Goal: Task Accomplishment & Management: Complete application form

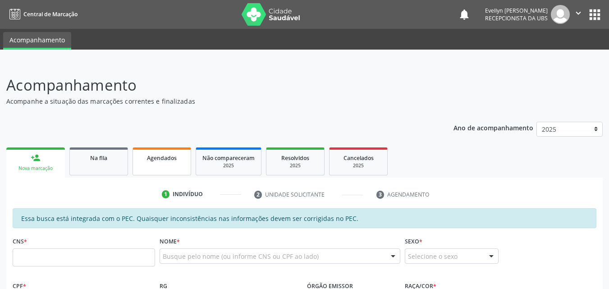
click at [144, 165] on link "Agendados" at bounding box center [162, 161] width 59 height 28
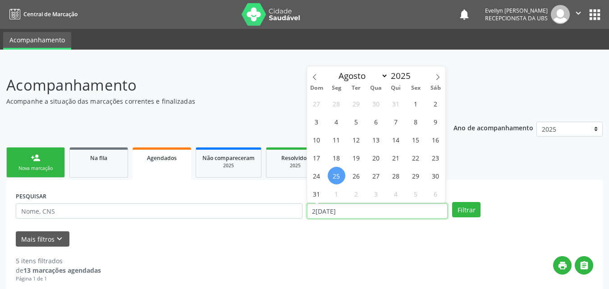
click at [344, 211] on input "2[DATE]" at bounding box center [377, 210] width 141 height 15
click at [421, 103] on span "1" at bounding box center [416, 104] width 18 height 18
type input "0[DATE]"
click at [436, 77] on icon at bounding box center [438, 77] width 6 height 6
select select "8"
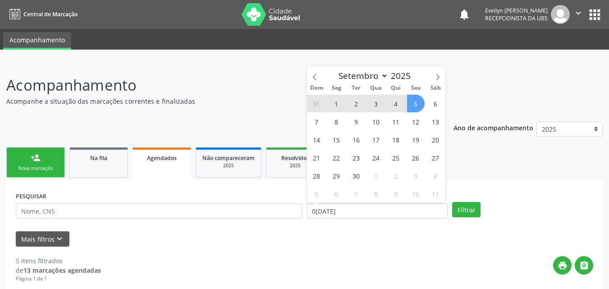
click at [420, 99] on span "5" at bounding box center [416, 104] width 18 height 18
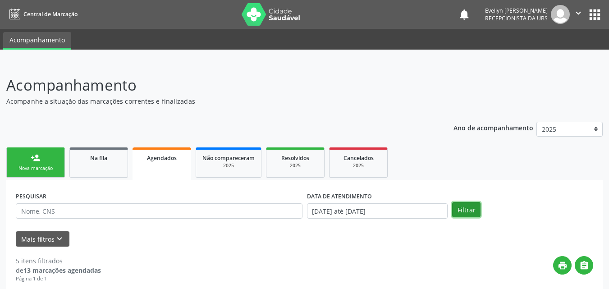
click at [475, 207] on button "Filtrar" at bounding box center [466, 209] width 28 height 15
click at [50, 159] on link "person_add Nova marcação" at bounding box center [35, 162] width 59 height 30
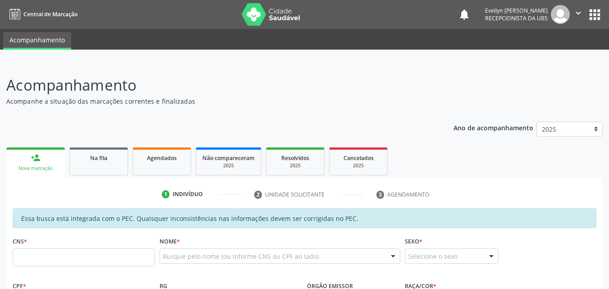
click at [57, 164] on link "person_add Nova marcação" at bounding box center [35, 162] width 59 height 30
drag, startPoint x: 598, startPoint y: 52, endPoint x: 615, endPoint y: 54, distance: 17.6
click at [609, 54] on html "Central de Marcação notifications [PERSON_NAME] Recepcionista da UBS  Configur…" at bounding box center [304, 144] width 609 height 289
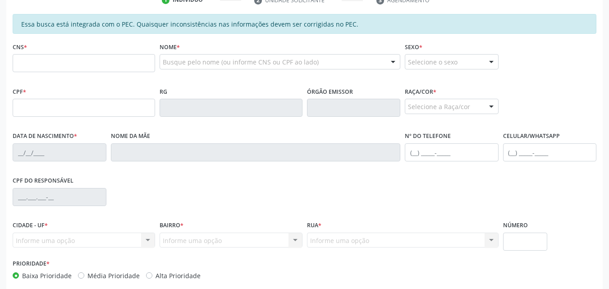
scroll to position [199, 0]
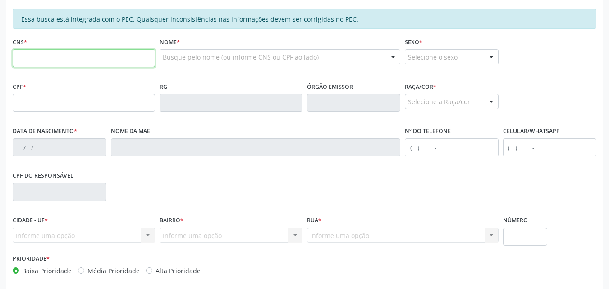
click at [119, 57] on input "text" at bounding box center [84, 58] width 142 height 18
click at [11, 105] on div "CPF *" at bounding box center [83, 102] width 147 height 45
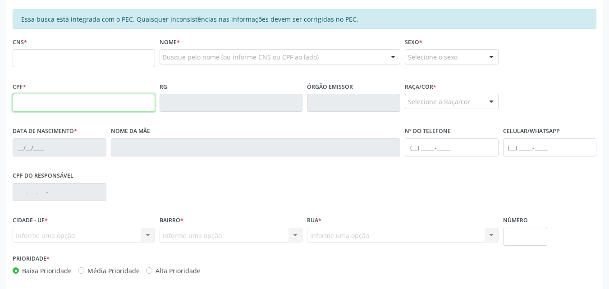
click at [23, 103] on input "text" at bounding box center [84, 103] width 142 height 18
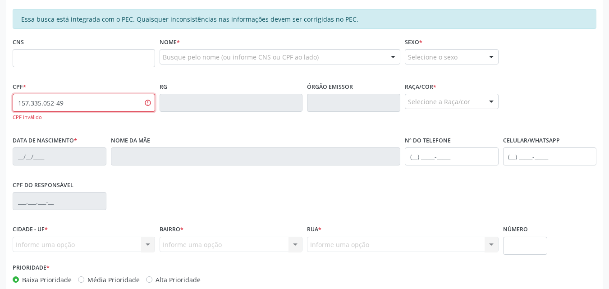
type input "157.335.052-49"
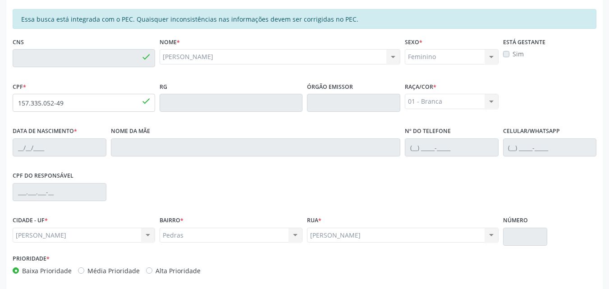
type input "706 2055 3059 9364"
type input "1[DATE]"
type input "[PERSON_NAME]"
type input "[PHONE_NUMBER]"
type input "19"
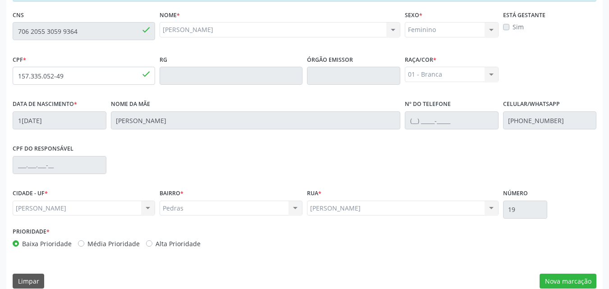
scroll to position [238, 0]
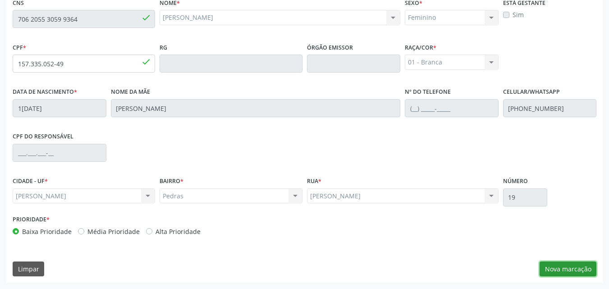
click at [557, 263] on button "Nova marcação" at bounding box center [568, 268] width 57 height 15
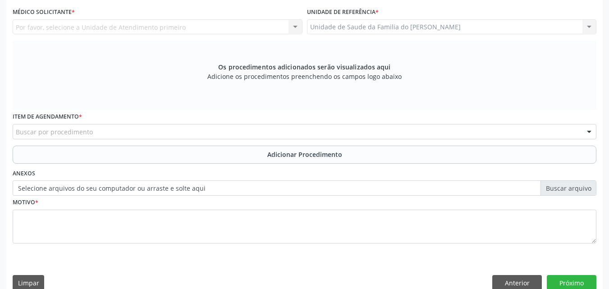
click at [453, 25] on div "Unidade de Saude da Familia do [PERSON_NAME] Unidade de Saude da Familia do [PE…" at bounding box center [452, 26] width 290 height 15
click at [243, 25] on div "Por favor, selecione a Unidade de Atendimento primeiro Nenhum resultado encontr…" at bounding box center [158, 26] width 290 height 15
click at [156, 22] on div "Por favor, selecione a Unidade de Atendimento primeiro Nenhum resultado encontr…" at bounding box center [158, 26] width 290 height 15
click at [332, 30] on div "Unidade de Saude da Familia do [PERSON_NAME] Unidade de Saude da Familia do [PE…" at bounding box center [452, 26] width 290 height 15
click at [241, 30] on div "Por favor, selecione a Unidade de Atendimento primeiro Nenhum resultado encontr…" at bounding box center [158, 26] width 290 height 15
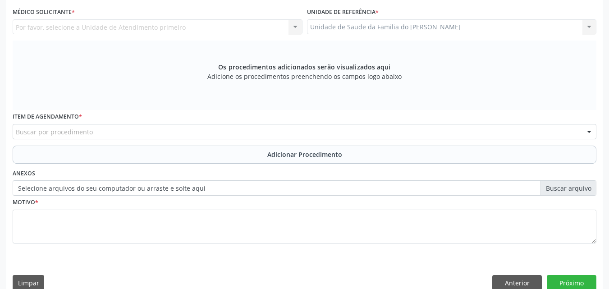
scroll to position [0, 0]
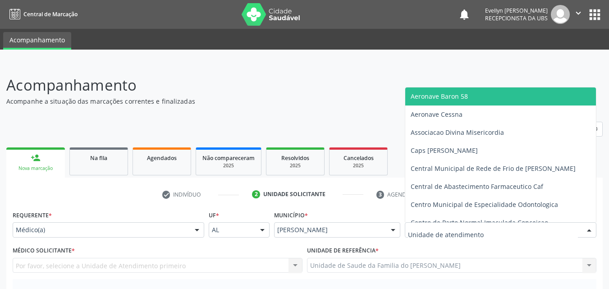
click at [484, 224] on div at bounding box center [501, 229] width 192 height 15
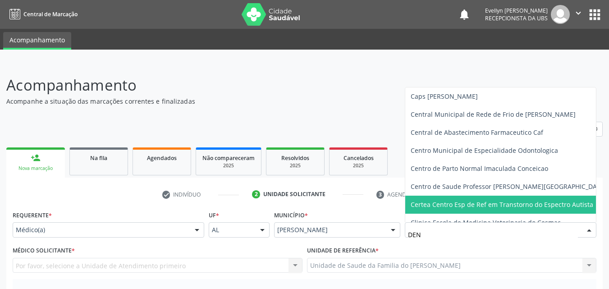
type input "DENI"
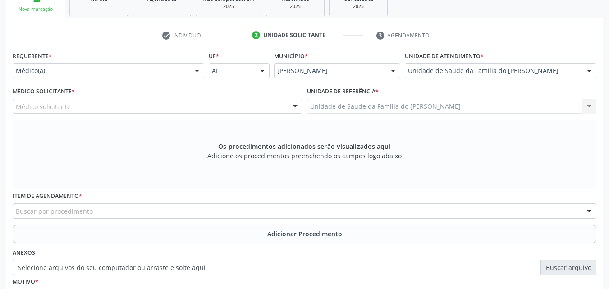
scroll to position [170, 0]
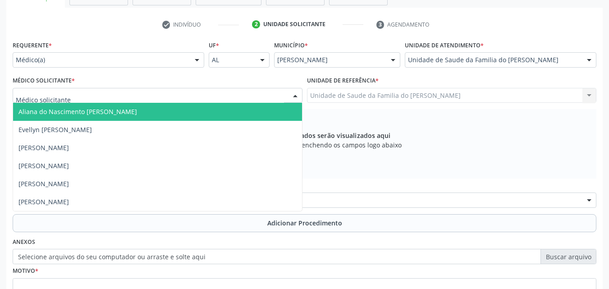
click at [251, 93] on div at bounding box center [158, 95] width 290 height 15
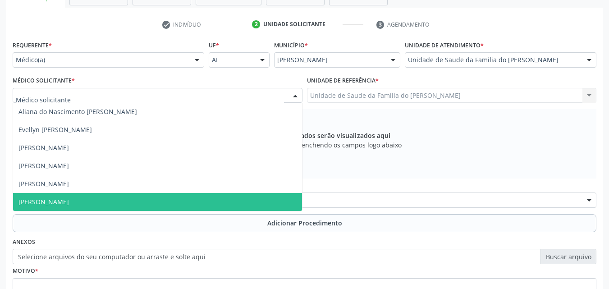
click at [202, 199] on span "[PERSON_NAME]" at bounding box center [157, 202] width 289 height 18
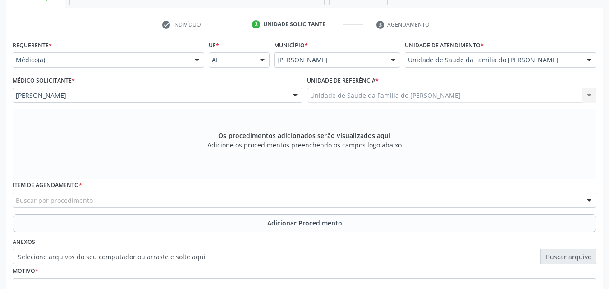
click at [201, 201] on div "Buscar por procedimento" at bounding box center [305, 199] width 584 height 15
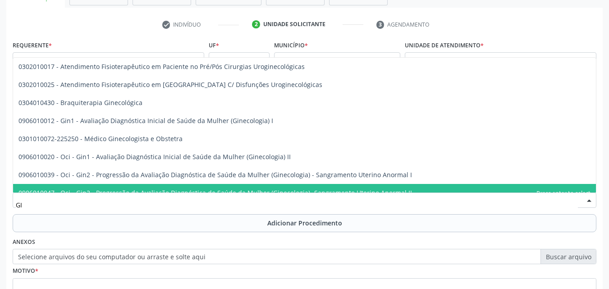
type input "G"
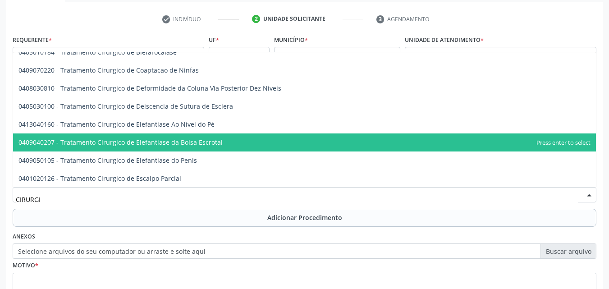
scroll to position [2281, 0]
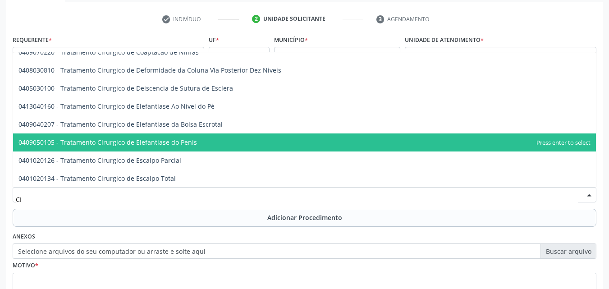
type input "C"
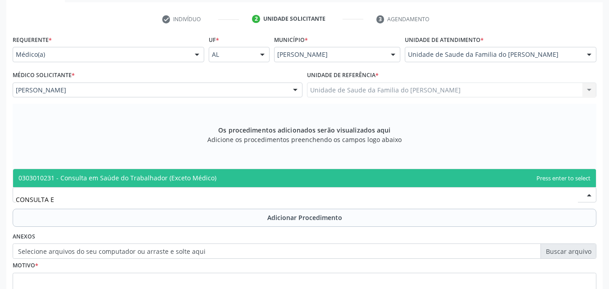
scroll to position [0, 0]
type input "C"
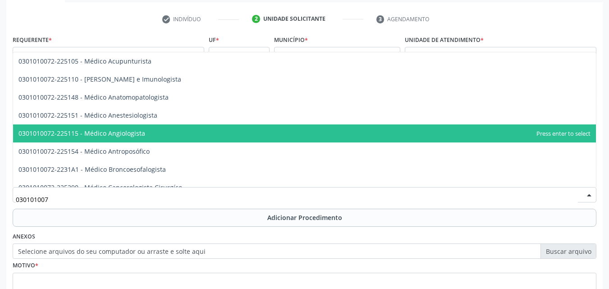
type input "0301010072"
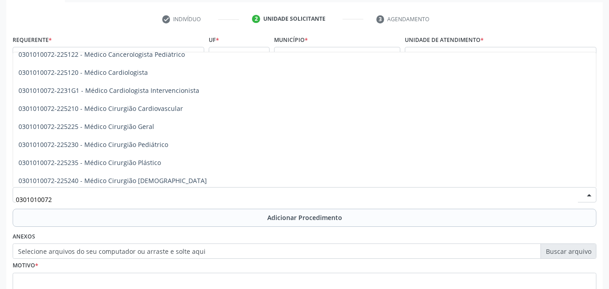
scroll to position [174, 0]
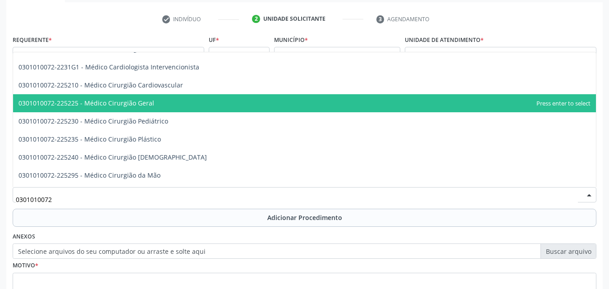
click at [313, 100] on span "0301010072-225225 - Médico Cirurgião Geral" at bounding box center [304, 103] width 583 height 18
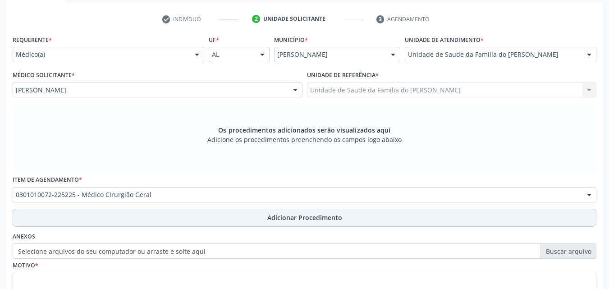
click at [188, 218] on button "Adicionar Procedimento" at bounding box center [305, 218] width 584 height 18
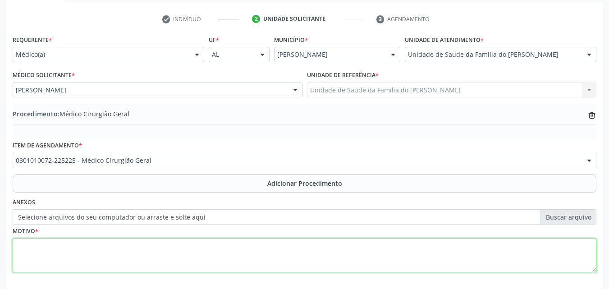
click at [205, 261] on textarea at bounding box center [305, 255] width 584 height 34
type textarea "CIRUGIA GINECOLÓGICA- MIOMATOSE UTERINA"
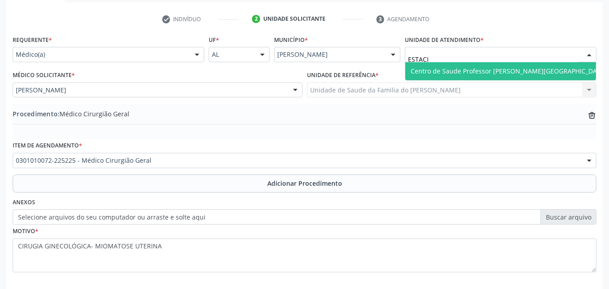
type input "ESTACIO"
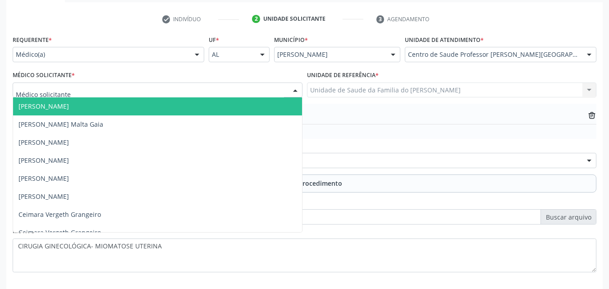
click at [238, 96] on div at bounding box center [158, 89] width 290 height 15
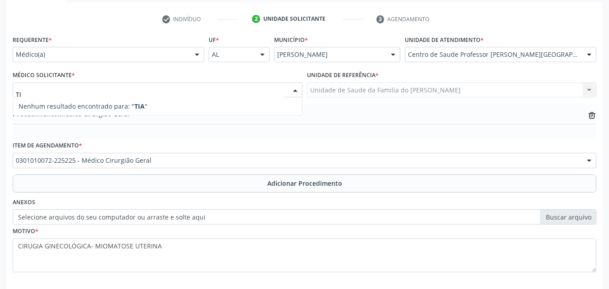
type input "T"
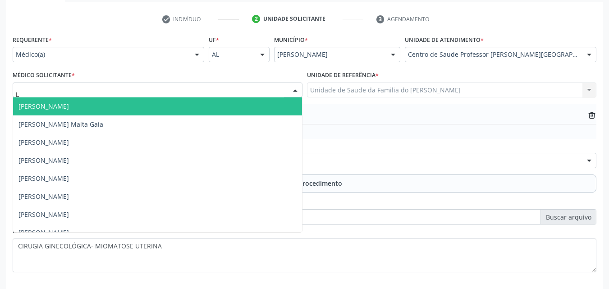
type input "LY"
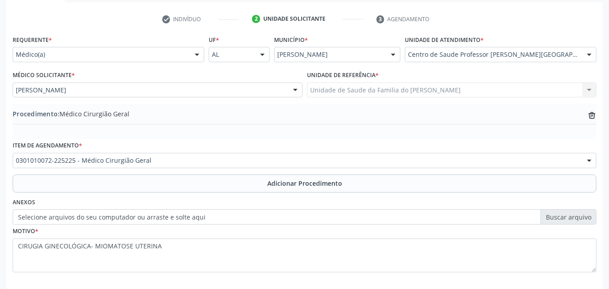
scroll to position [218, 0]
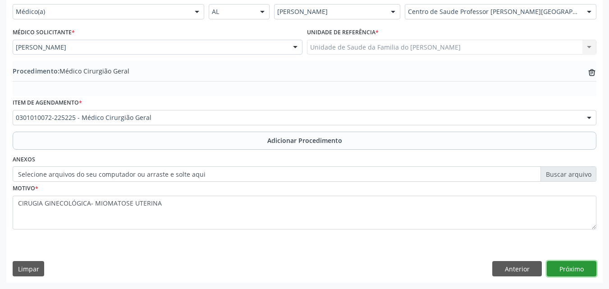
click at [577, 264] on button "Próximo" at bounding box center [572, 268] width 50 height 15
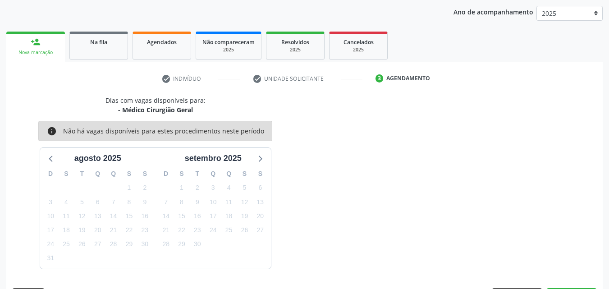
scroll to position [142, 0]
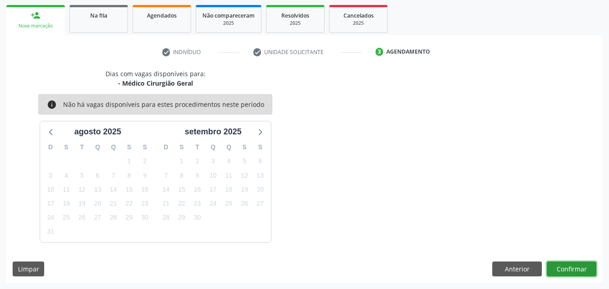
click at [577, 264] on button "Confirmar" at bounding box center [572, 268] width 50 height 15
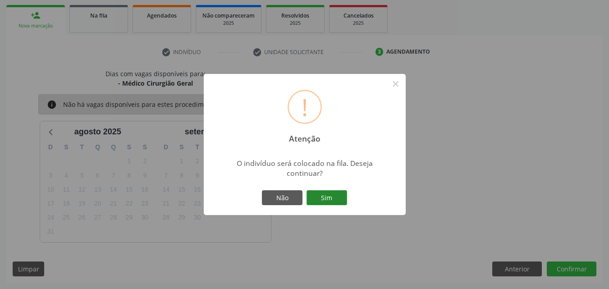
click at [334, 201] on button "Sim" at bounding box center [327, 197] width 41 height 15
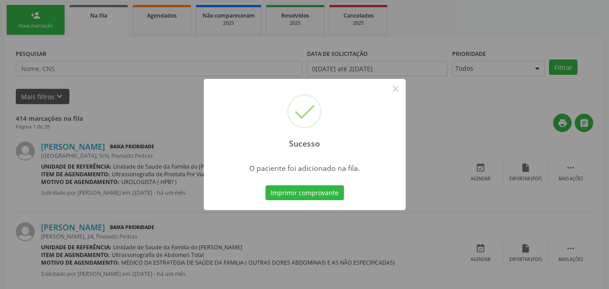
scroll to position [21, 0]
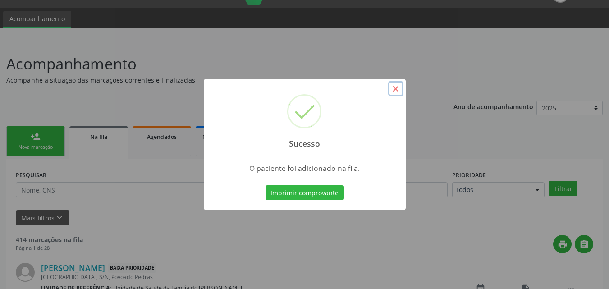
click at [397, 89] on button "×" at bounding box center [395, 88] width 15 height 15
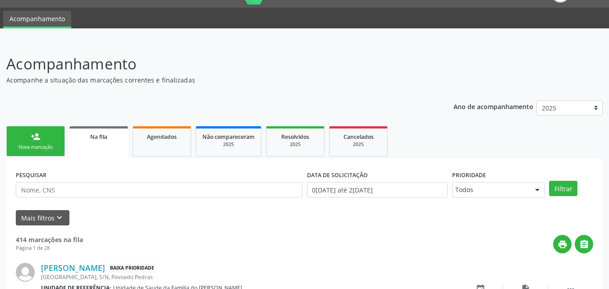
click at [27, 146] on div "Nova marcação" at bounding box center [35, 147] width 45 height 7
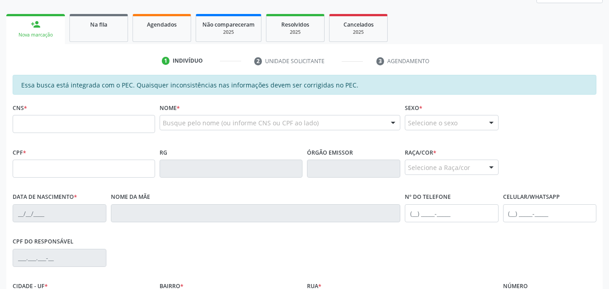
scroll to position [149, 0]
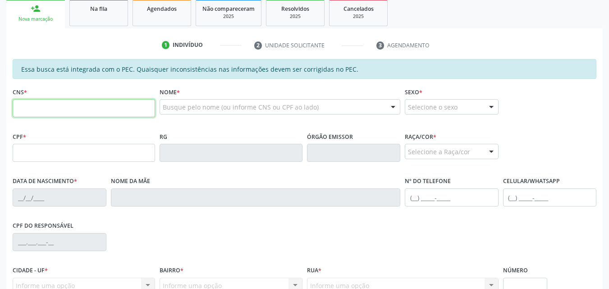
click at [101, 114] on input "text" at bounding box center [84, 108] width 142 height 18
type input "706 2055 3059 9364"
type input "157.335.052-49"
type input "1[DATE]"
type input "[PERSON_NAME]"
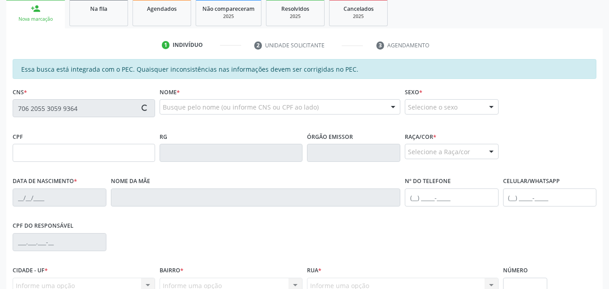
type input "[PHONE_NUMBER]"
type input "19"
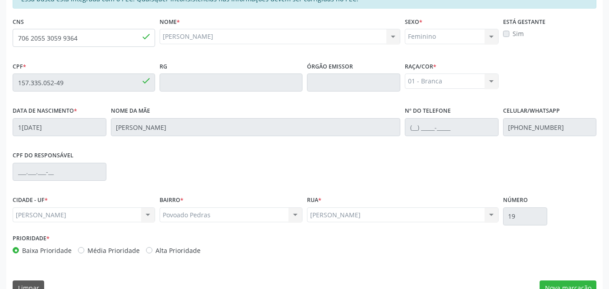
scroll to position [238, 0]
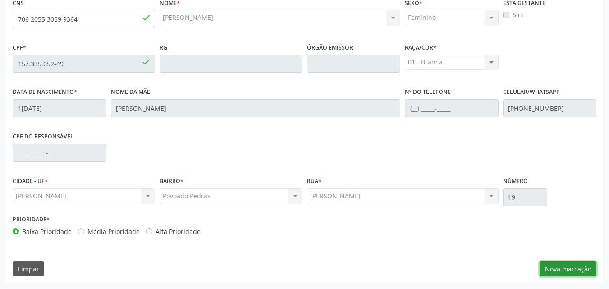
click at [577, 264] on button "Nova marcação" at bounding box center [568, 268] width 57 height 15
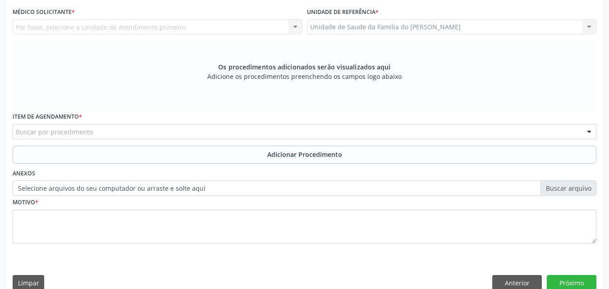
scroll to position [0, 0]
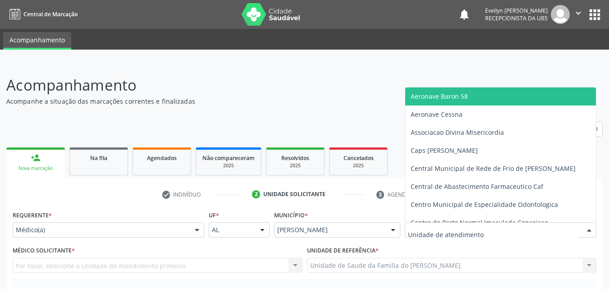
click at [447, 225] on div at bounding box center [501, 229] width 192 height 15
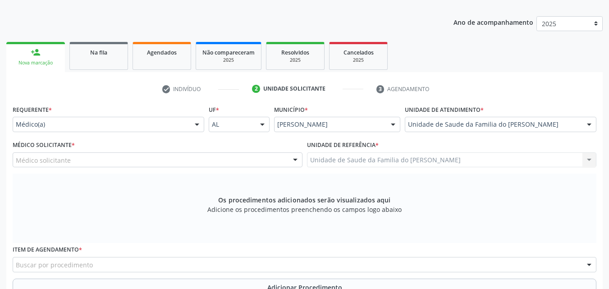
scroll to position [106, 0]
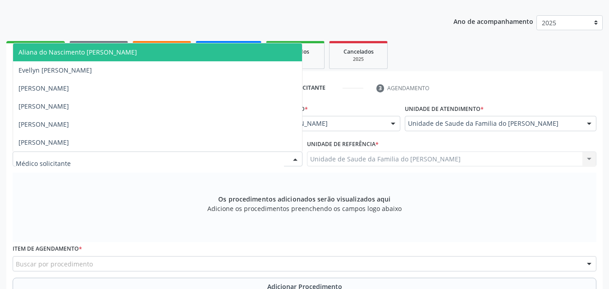
click at [100, 158] on div at bounding box center [158, 158] width 290 height 15
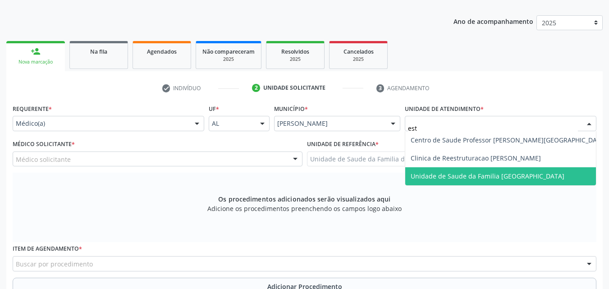
type input "esta"
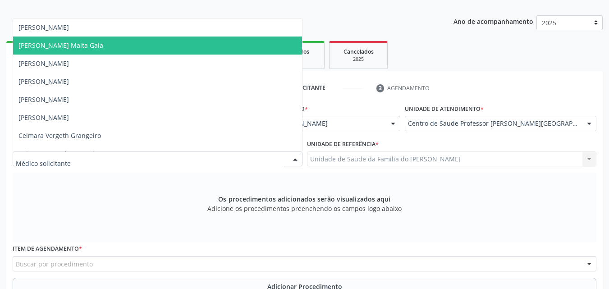
click at [270, 161] on div at bounding box center [158, 158] width 290 height 15
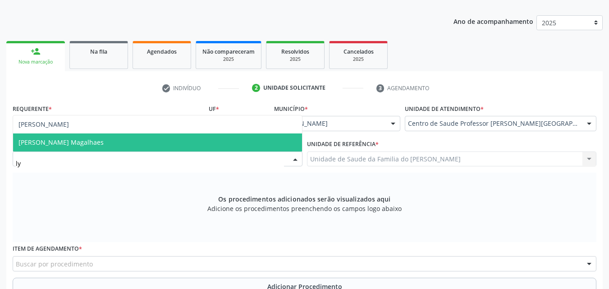
type input "lyc"
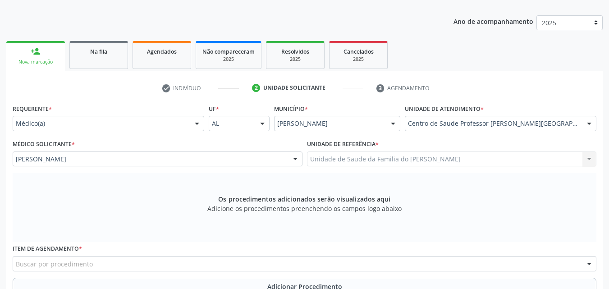
scroll to position [252, 0]
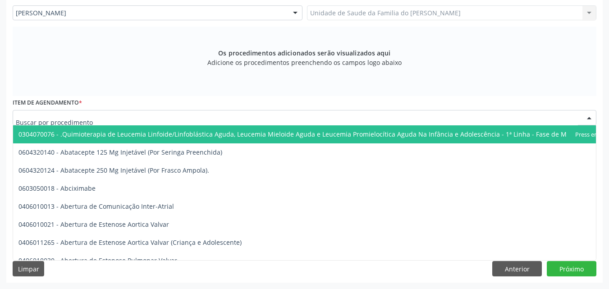
click at [479, 117] on div at bounding box center [305, 117] width 584 height 15
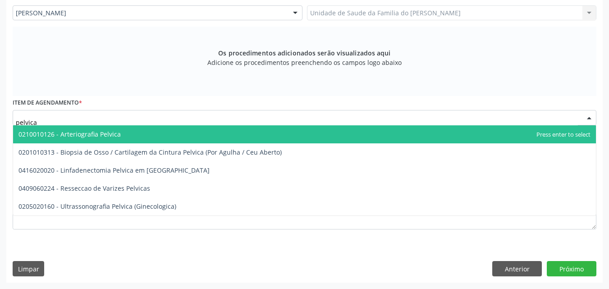
type input "pelvica"
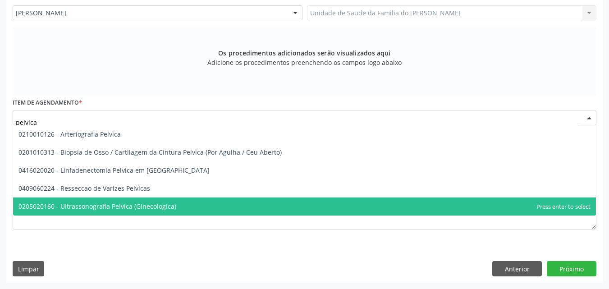
click at [379, 202] on span "0205020160 - Ultrassonografia Pelvica (Ginecologica)" at bounding box center [304, 206] width 583 height 18
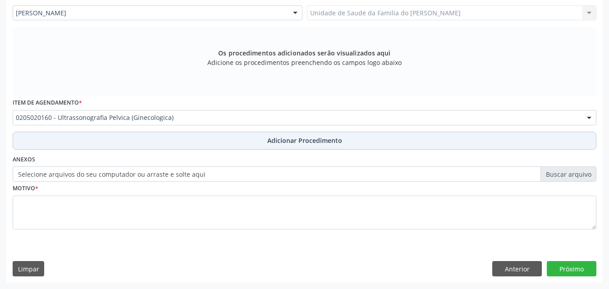
click at [392, 147] on button "Adicionar Procedimento" at bounding box center [305, 141] width 584 height 18
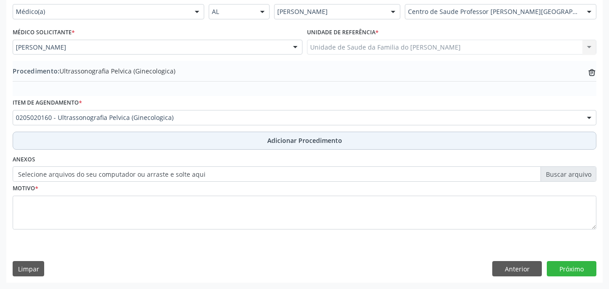
scroll to position [218, 0]
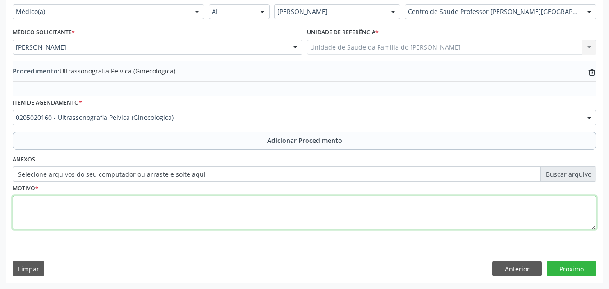
click at [346, 203] on textarea at bounding box center [305, 213] width 584 height 34
click at [57, 205] on textarea "MIOMATOAW UTERINA" at bounding box center [305, 213] width 584 height 34
click at [51, 204] on textarea "MIOMATOAE UTERINA" at bounding box center [305, 213] width 584 height 34
type textarea "MIOMATOSE UTERINA"
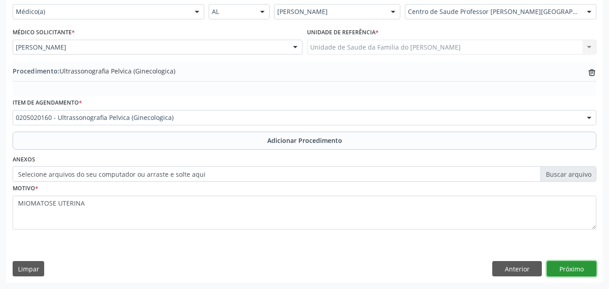
click at [570, 268] on button "Próximo" at bounding box center [572, 268] width 50 height 15
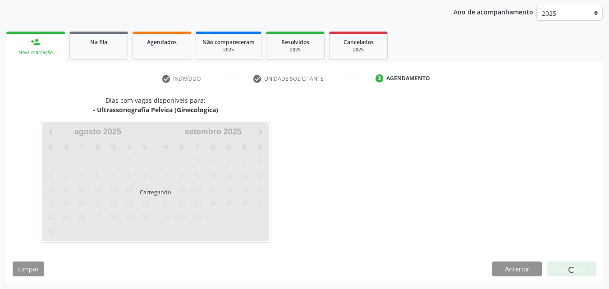
scroll to position [142, 0]
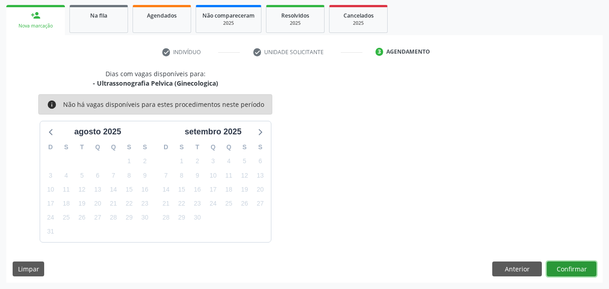
click at [570, 269] on button "Confirmar" at bounding box center [572, 268] width 50 height 15
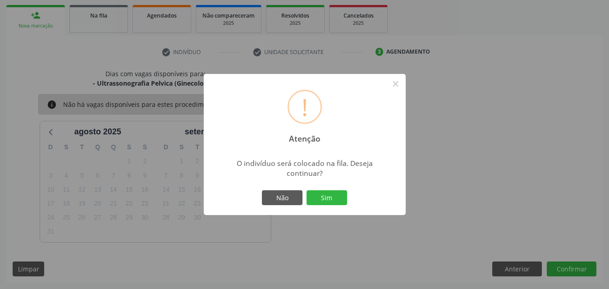
click at [307, 190] on button "Sim" at bounding box center [327, 197] width 41 height 15
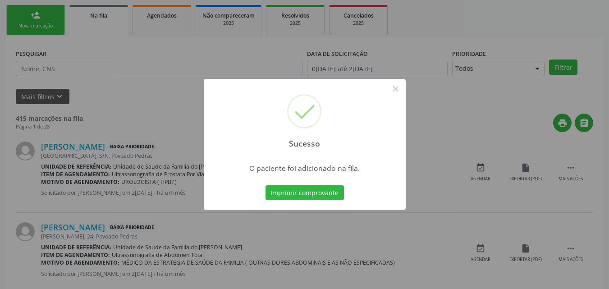
scroll to position [21, 0]
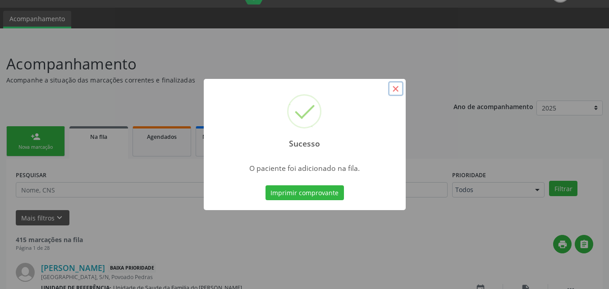
click at [396, 90] on button "×" at bounding box center [395, 88] width 15 height 15
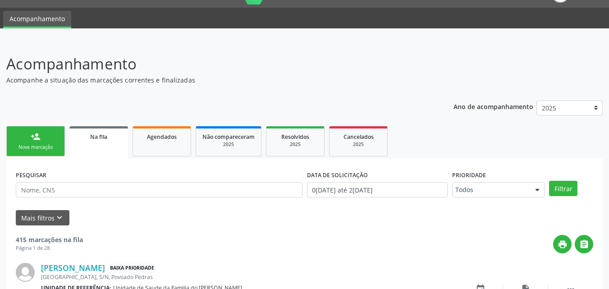
click at [41, 131] on link "person_add Nova marcação" at bounding box center [35, 141] width 59 height 30
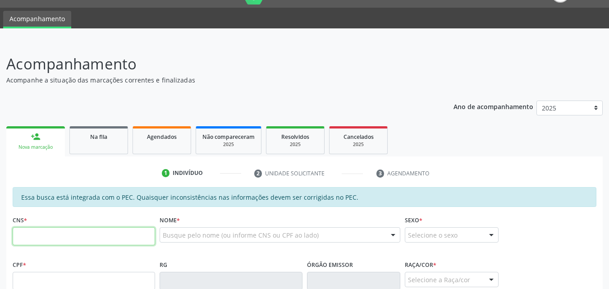
click at [55, 234] on input "text" at bounding box center [84, 236] width 142 height 18
type input "898 0059 5112 2122"
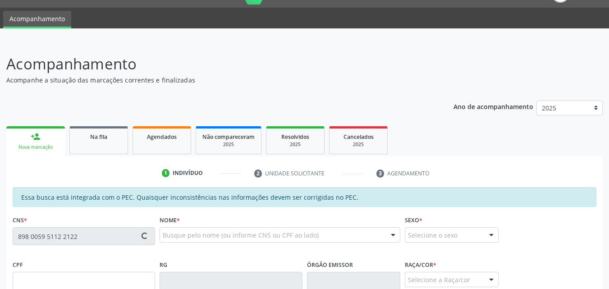
type input "570.802.238-81"
type input "2[DATE]"
type input "[PERSON_NAME]"
type input "[PHONE_NUMBER]"
type input "S/N"
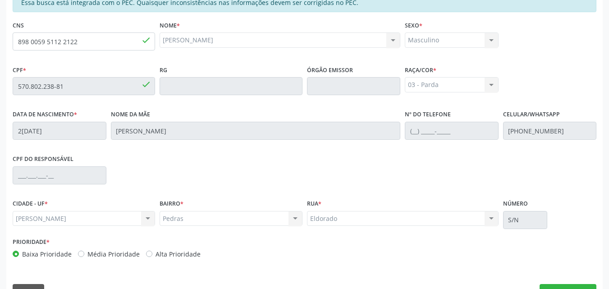
scroll to position [238, 0]
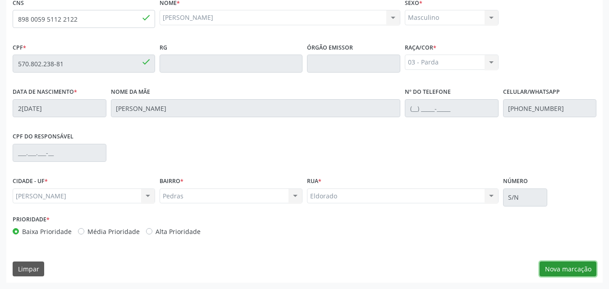
click at [577, 264] on button "Nova marcação" at bounding box center [568, 268] width 57 height 15
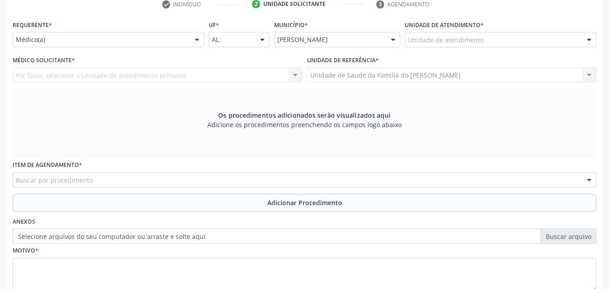
scroll to position [157, 0]
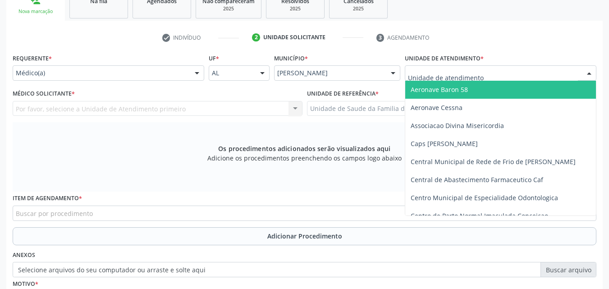
click at [529, 72] on div at bounding box center [501, 72] width 192 height 15
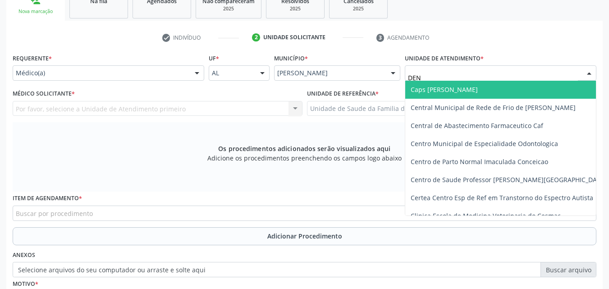
type input "DENI"
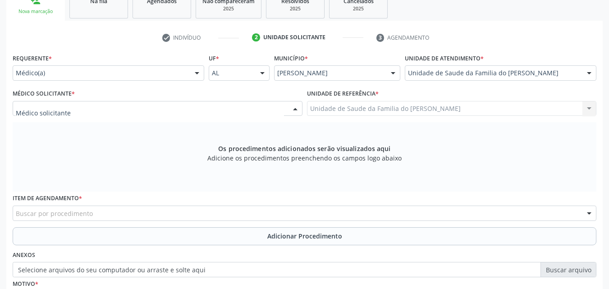
click at [204, 111] on div at bounding box center [158, 108] width 290 height 15
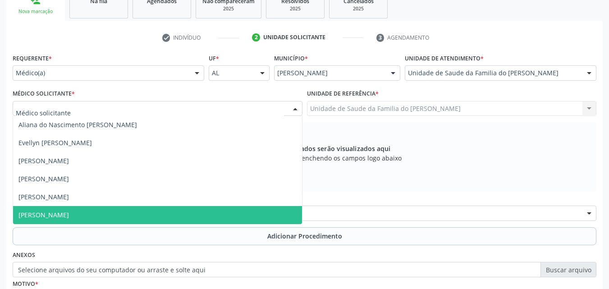
click at [158, 210] on span "[PERSON_NAME]" at bounding box center [157, 215] width 289 height 18
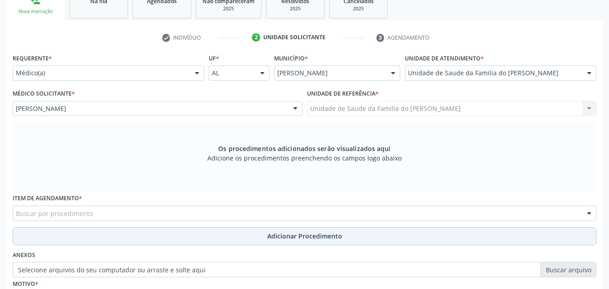
click at [161, 232] on button "Adicionar Procedimento" at bounding box center [305, 236] width 584 height 18
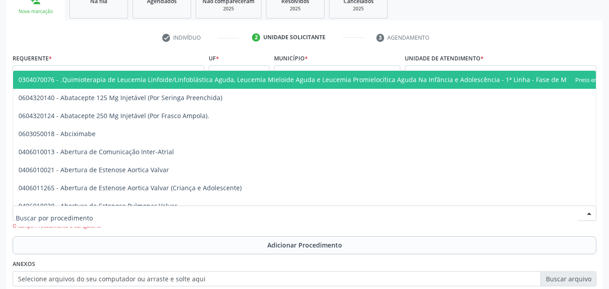
click at [173, 212] on div at bounding box center [305, 213] width 584 height 15
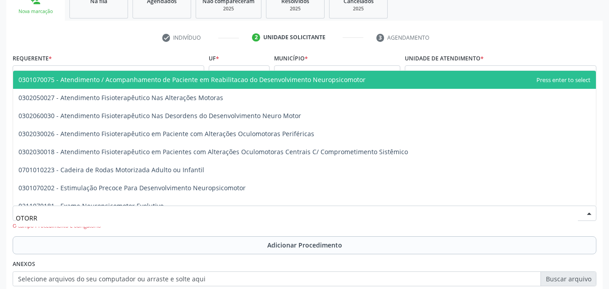
type input "OTORRI"
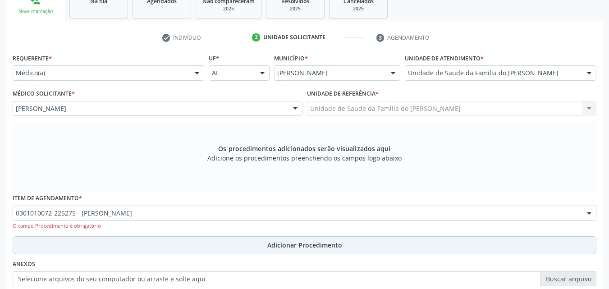
click at [190, 243] on button "Adicionar Procedimento" at bounding box center [305, 245] width 584 height 18
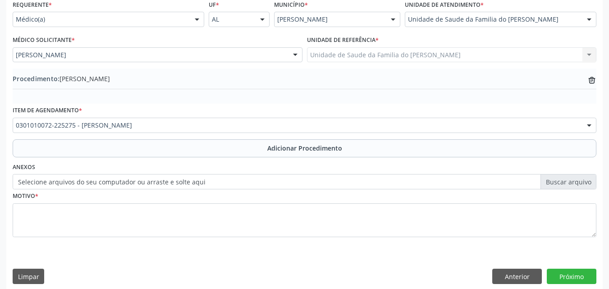
scroll to position [216, 0]
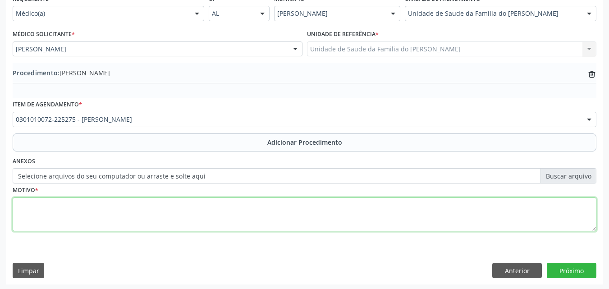
click at [486, 221] on textarea at bounding box center [305, 214] width 584 height 34
click at [55, 207] on textarea "[MEDICAL_DATA] - DE REPETIÇÃO;" at bounding box center [305, 214] width 584 height 34
click at [53, 205] on textarea "[MEDICAL_DATA] - DE REPETIÇÃO;" at bounding box center [305, 214] width 584 height 34
click at [113, 202] on textarea "[MEDICAL_DATA] - R040 DE REPETIÇÃO;" at bounding box center [305, 214] width 584 height 34
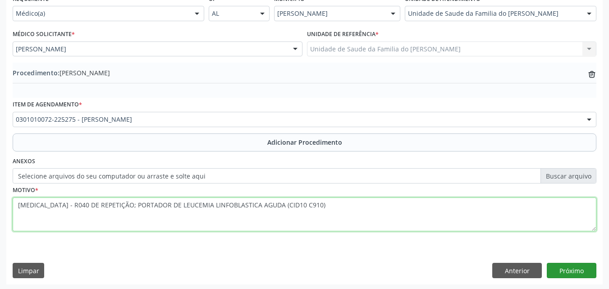
type textarea "[MEDICAL_DATA] - R040 DE REPETIÇÃO; PORTADOR DE LEUCEMIA LINFOBLASTICA AGUDA (C…"
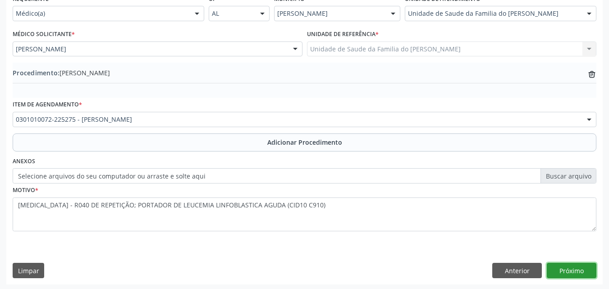
click at [580, 270] on button "Próximo" at bounding box center [572, 270] width 50 height 15
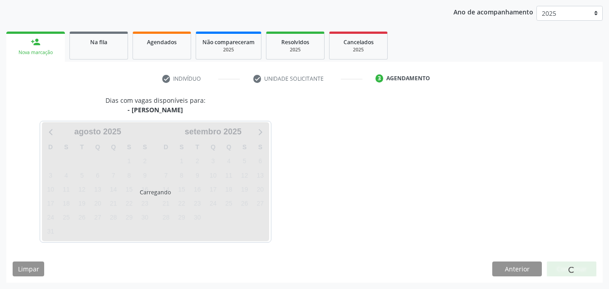
scroll to position [142, 0]
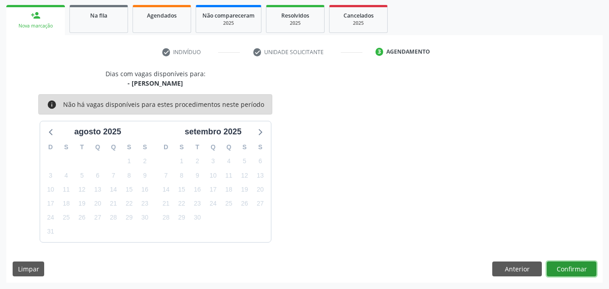
click at [579, 268] on button "Confirmar" at bounding box center [572, 268] width 50 height 15
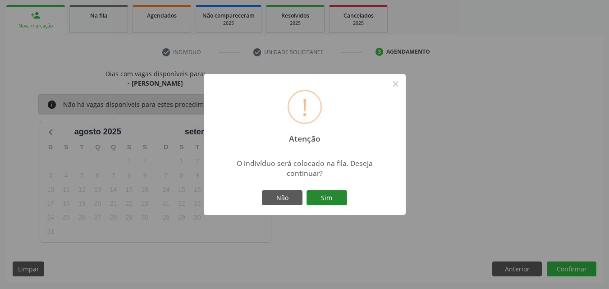
click at [322, 194] on button "Sim" at bounding box center [327, 197] width 41 height 15
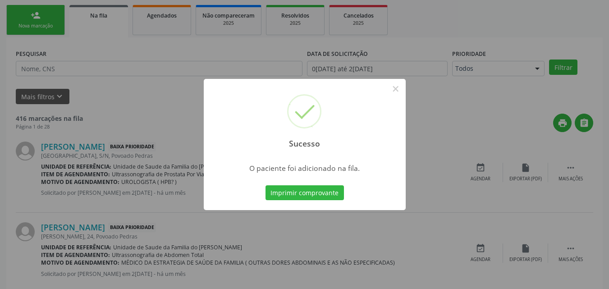
scroll to position [21, 0]
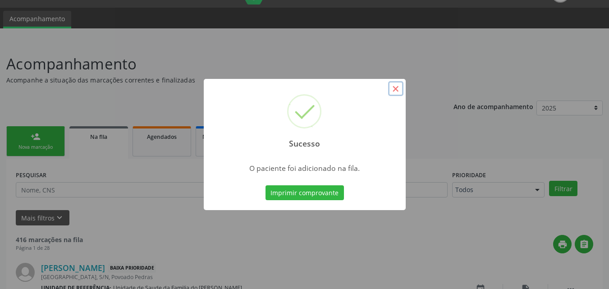
click at [397, 85] on button "×" at bounding box center [395, 88] width 15 height 15
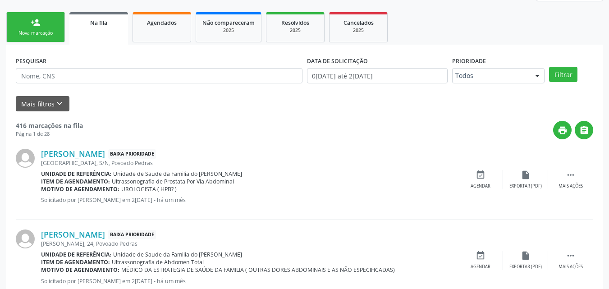
scroll to position [125, 0]
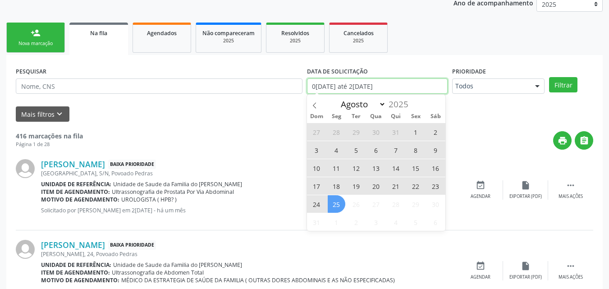
click at [394, 85] on input "0[DATE] até 2[DATE]" at bounding box center [377, 85] width 141 height 15
click at [334, 204] on span "25" at bounding box center [337, 204] width 18 height 18
type input "2[DATE]"
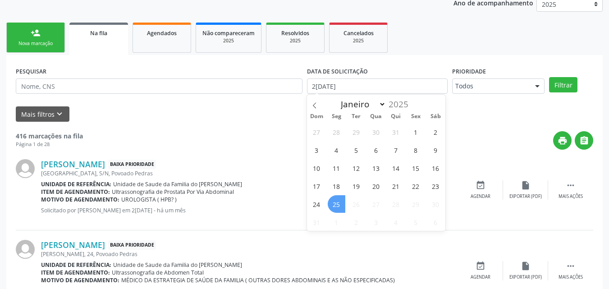
click at [334, 204] on span "25" at bounding box center [337, 204] width 18 height 18
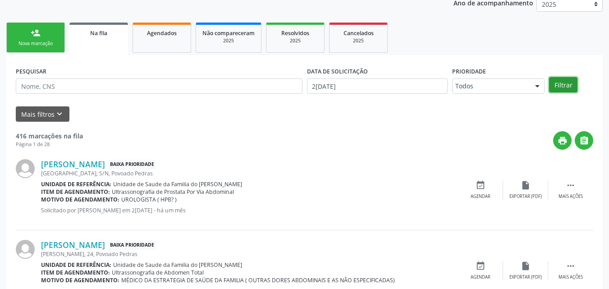
click at [557, 82] on button "Filtrar" at bounding box center [563, 84] width 28 height 15
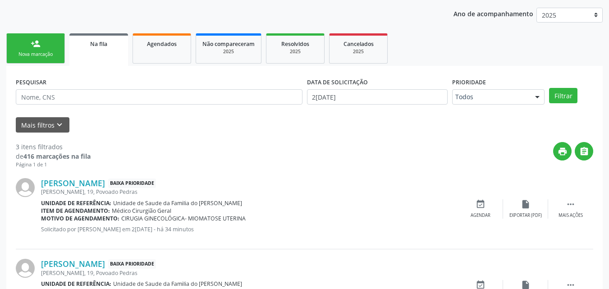
scroll to position [134, 0]
